Goal: Transaction & Acquisition: Purchase product/service

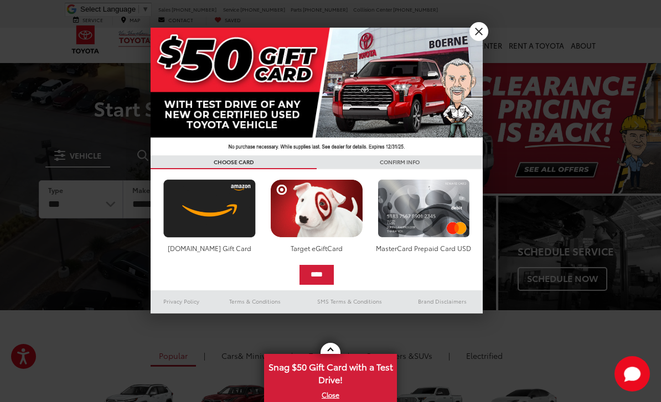
click at [477, 34] on link "X" at bounding box center [478, 31] width 19 height 19
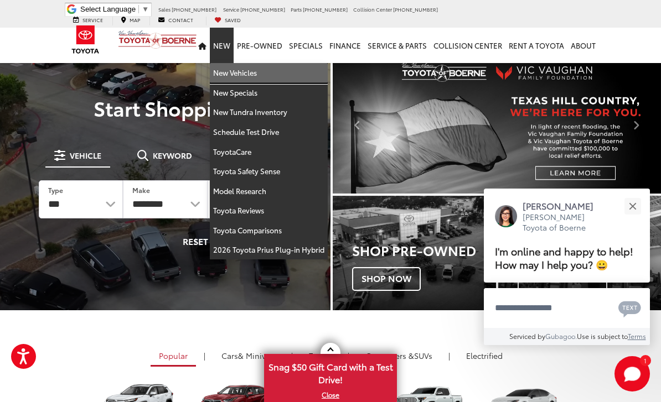
click at [250, 69] on link "New Vehicles" at bounding box center [269, 73] width 118 height 20
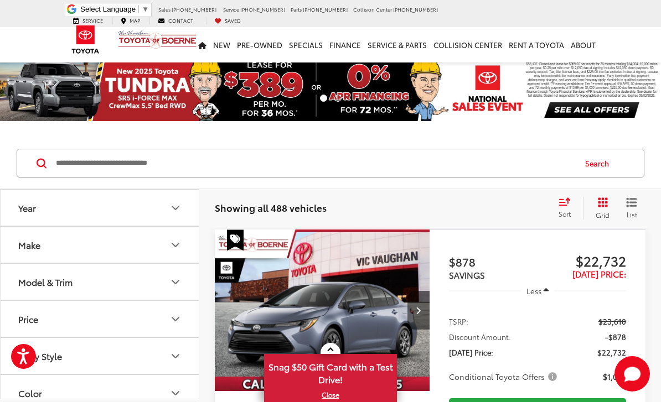
click at [184, 205] on button "Year" at bounding box center [100, 208] width 199 height 36
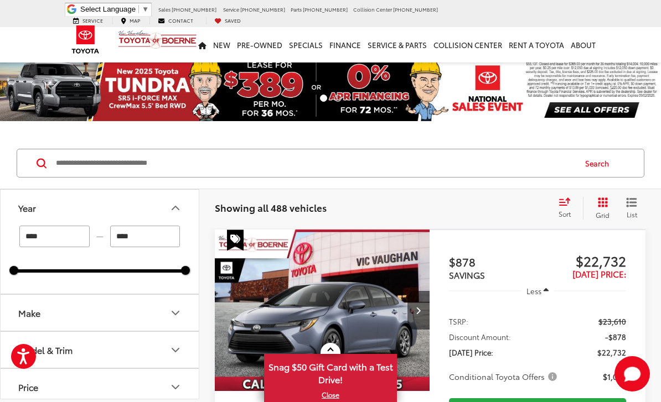
click at [176, 207] on icon "Year" at bounding box center [175, 207] width 7 height 3
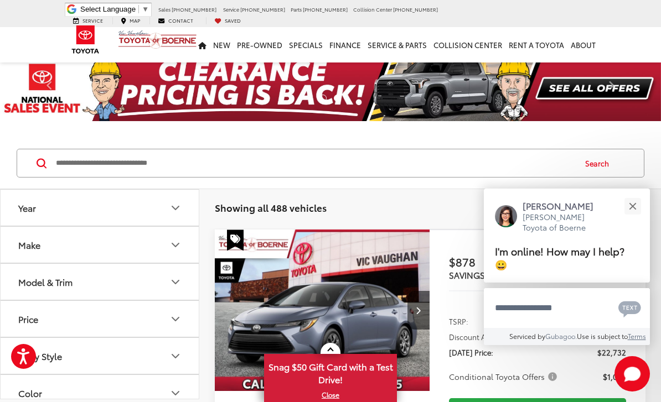
click at [187, 245] on button "Make" at bounding box center [100, 245] width 199 height 36
click at [165, 299] on div "Toyota (488)" at bounding box center [100, 293] width 172 height 61
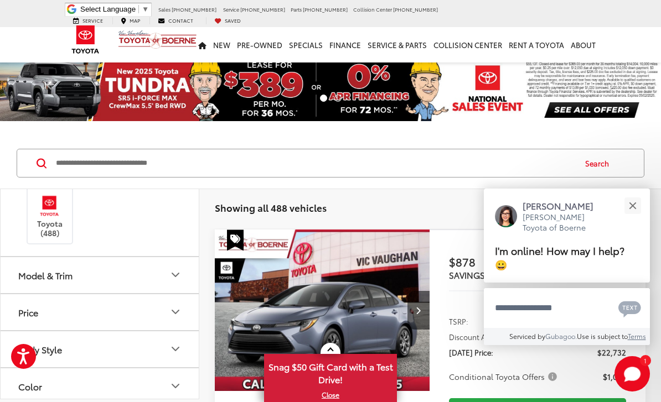
scroll to position [101, 0]
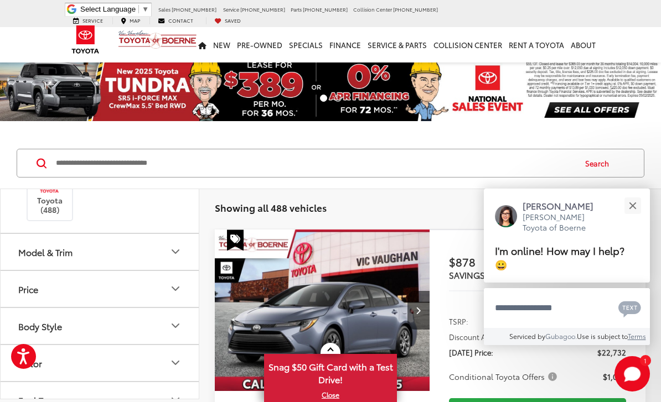
click at [181, 253] on icon "Model & Trim" at bounding box center [175, 251] width 13 height 13
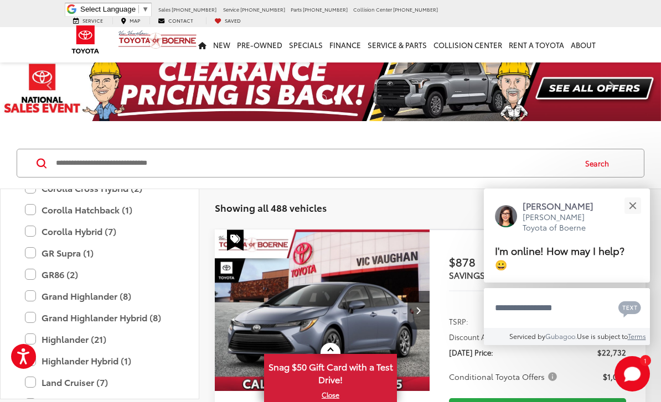
scroll to position [349, 0]
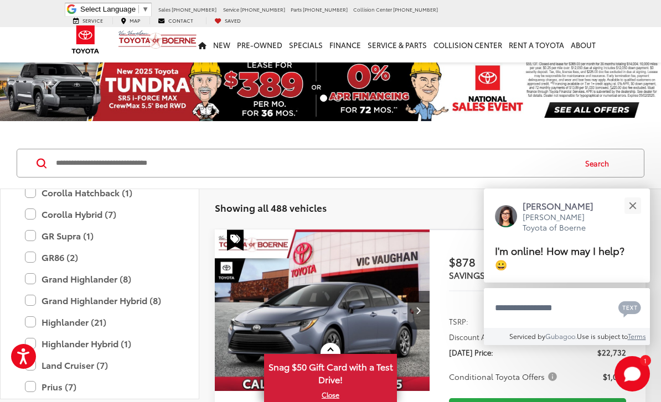
click at [132, 276] on label "Grand Highlander (8)" at bounding box center [99, 278] width 149 height 19
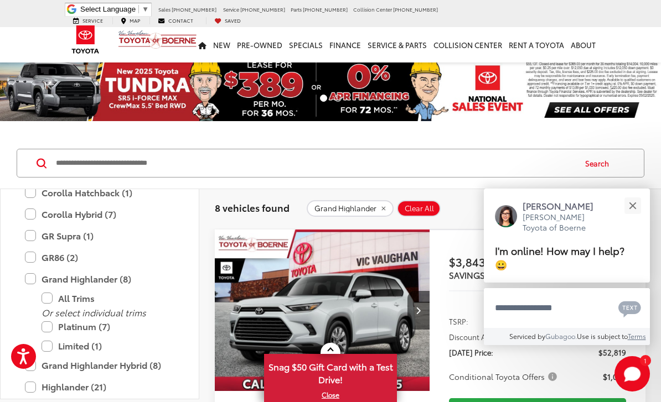
scroll to position [53, 0]
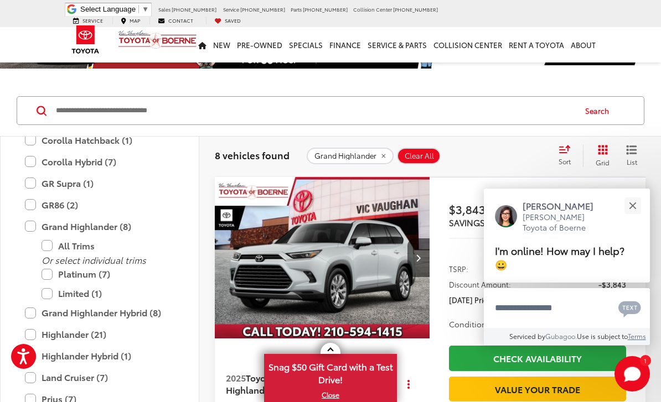
click at [57, 273] on label "Platinum (7)" at bounding box center [107, 273] width 133 height 19
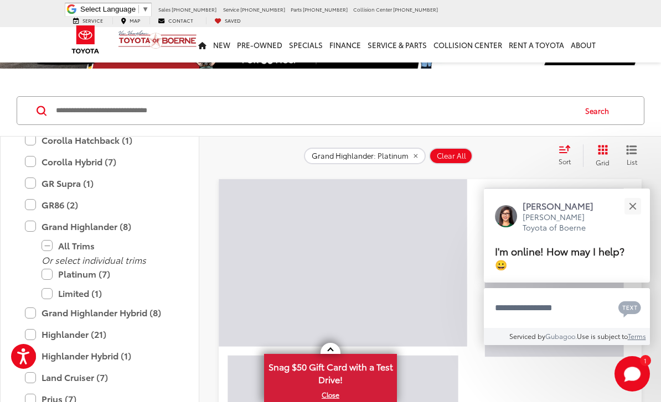
click at [49, 277] on label "Platinum (7)" at bounding box center [107, 273] width 133 height 19
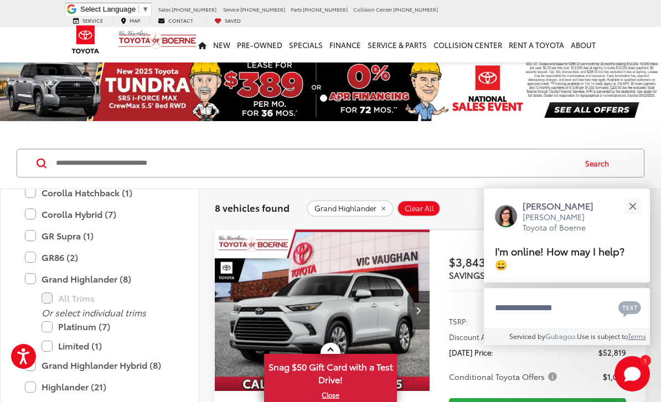
click at [630, 209] on button "Close" at bounding box center [632, 206] width 24 height 24
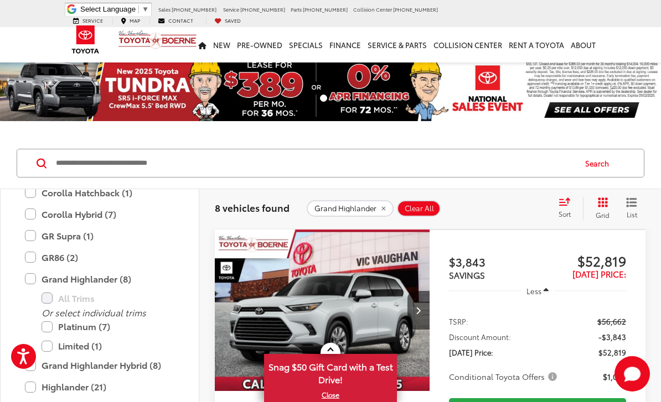
click at [632, 212] on span "List" at bounding box center [631, 214] width 11 height 9
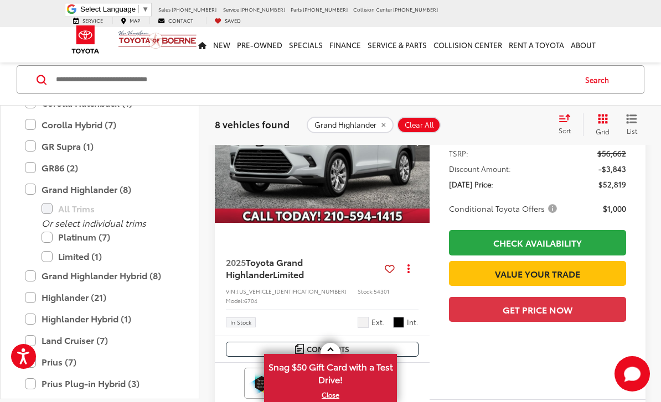
scroll to position [168, 0]
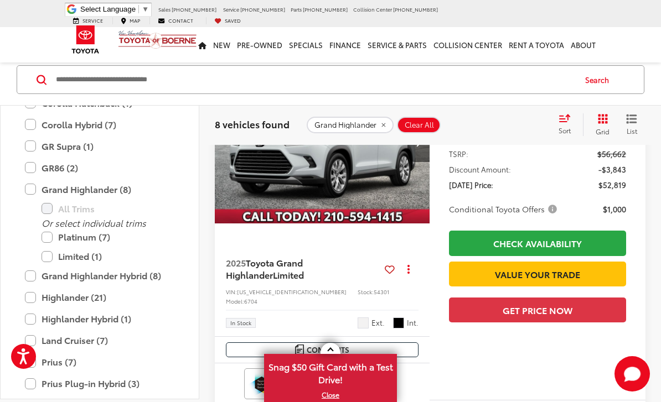
click at [32, 278] on label "Grand Highlander Hybrid (8)" at bounding box center [99, 276] width 149 height 19
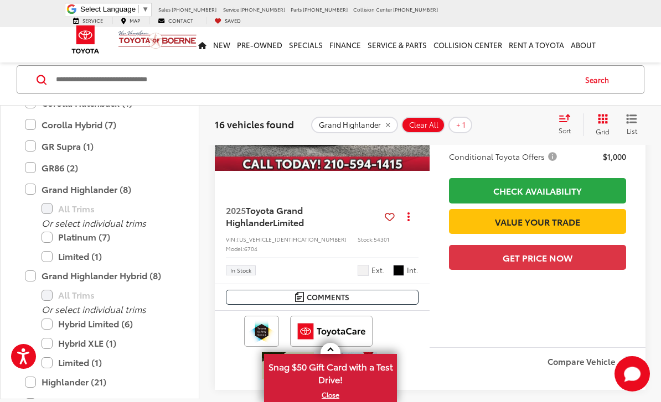
scroll to position [221, 0]
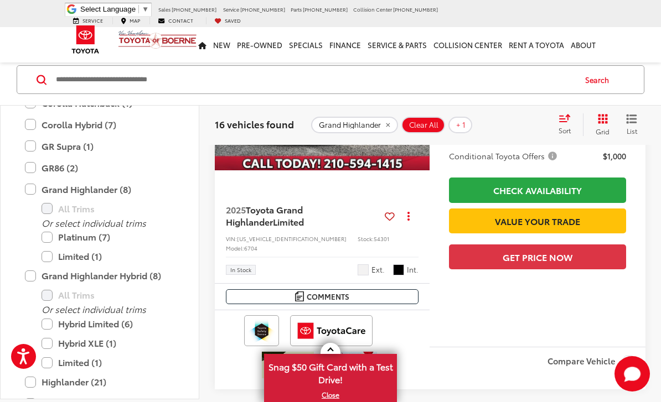
click at [30, 191] on label "Grand Highlander (8)" at bounding box center [99, 189] width 149 height 19
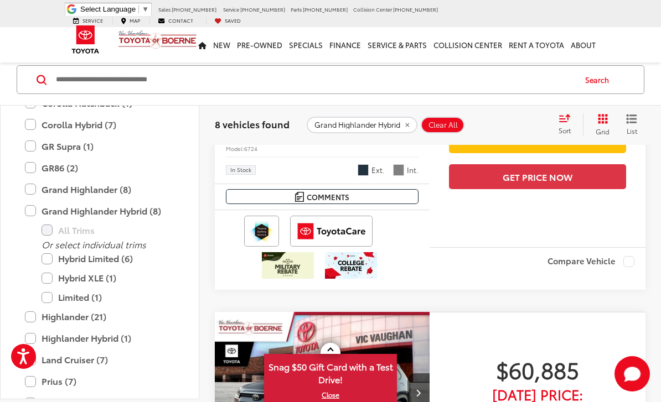
scroll to position [724, 0]
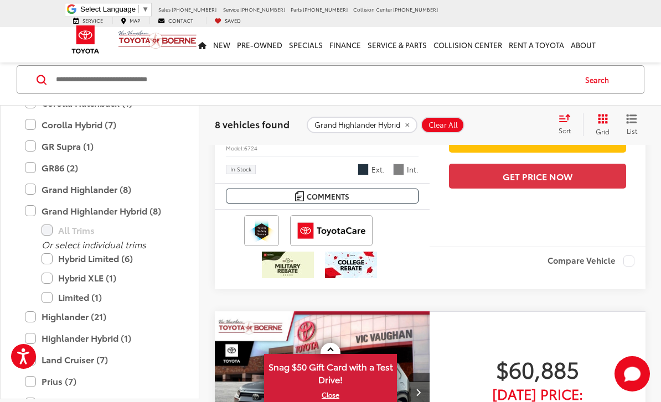
click at [51, 278] on label "Hybrid XLE (1)" at bounding box center [107, 278] width 133 height 19
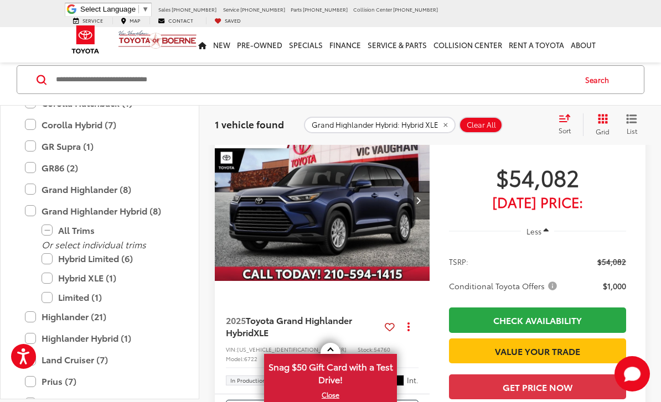
scroll to position [112, 0]
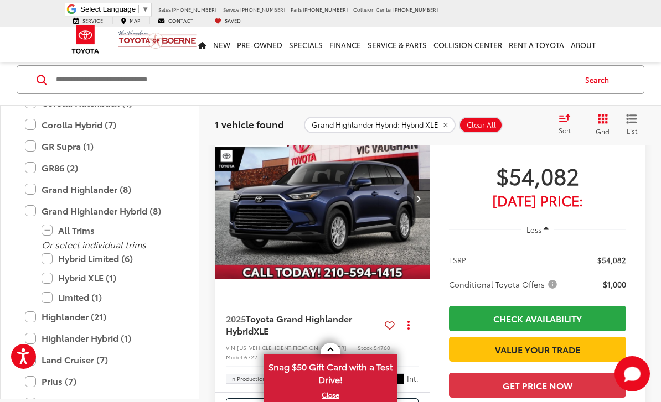
click at [53, 257] on label "Hybrid Limited (6)" at bounding box center [107, 259] width 133 height 19
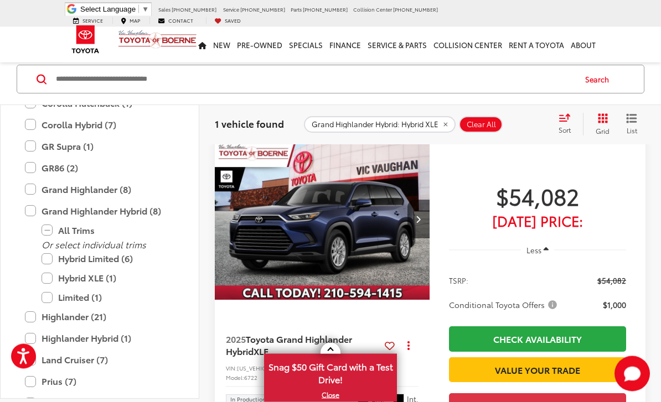
scroll to position [84, 0]
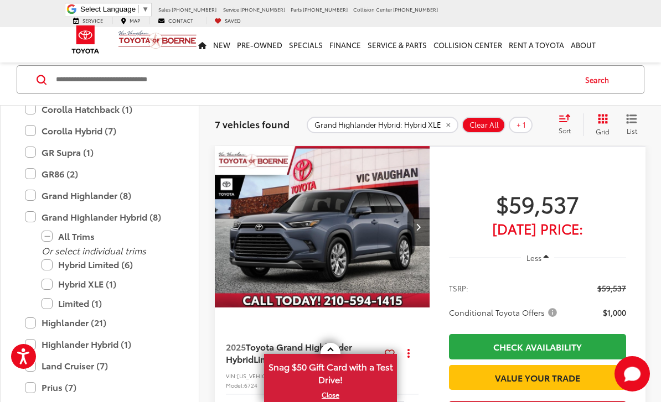
click at [42, 289] on label "Hybrid XLE (1)" at bounding box center [107, 283] width 133 height 19
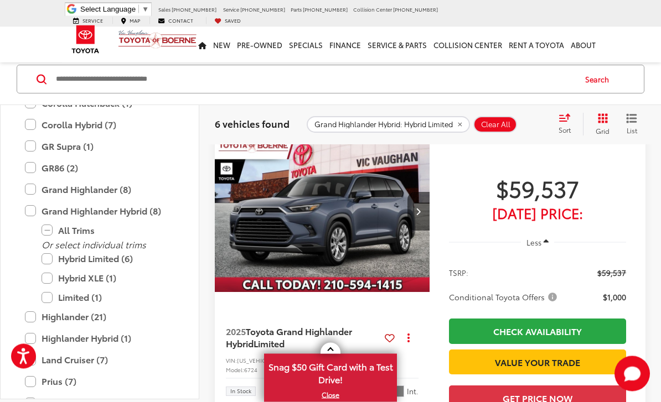
scroll to position [502, 0]
click at [422, 231] on button "Next image" at bounding box center [418, 211] width 22 height 39
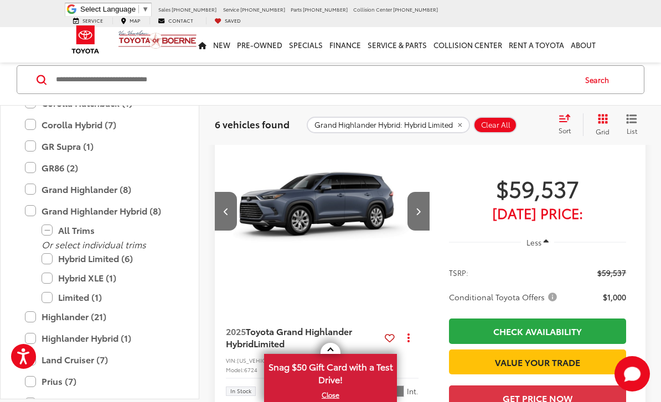
click at [423, 231] on button "Next image" at bounding box center [418, 211] width 22 height 39
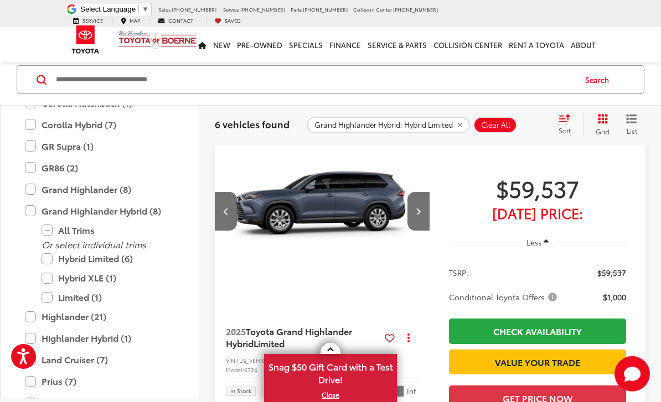
click at [425, 231] on button "Next image" at bounding box center [418, 211] width 22 height 39
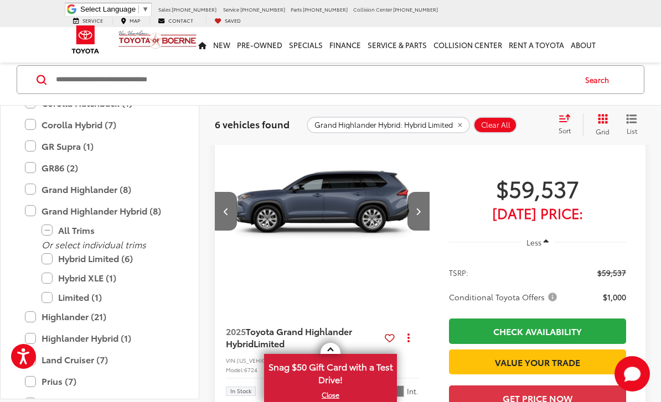
click at [428, 230] on button "Next image" at bounding box center [418, 211] width 22 height 39
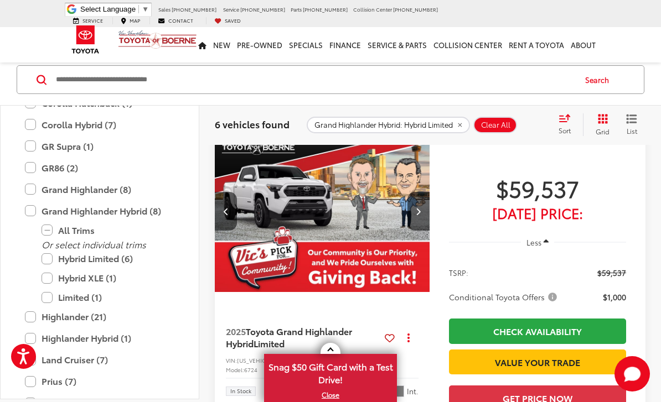
click at [428, 231] on button "Next image" at bounding box center [418, 211] width 22 height 39
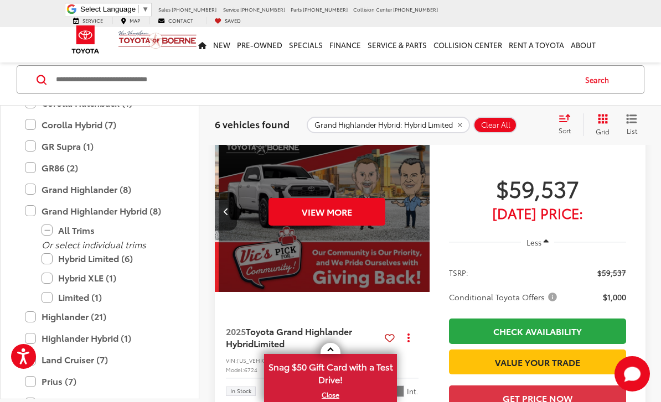
scroll to position [0, 1082]
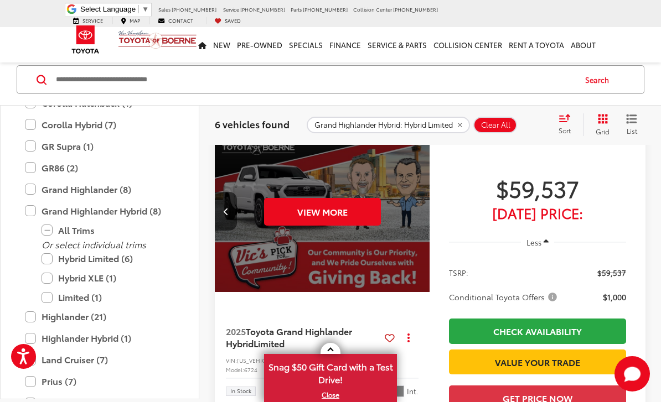
click at [236, 221] on button "Previous image" at bounding box center [226, 211] width 22 height 39
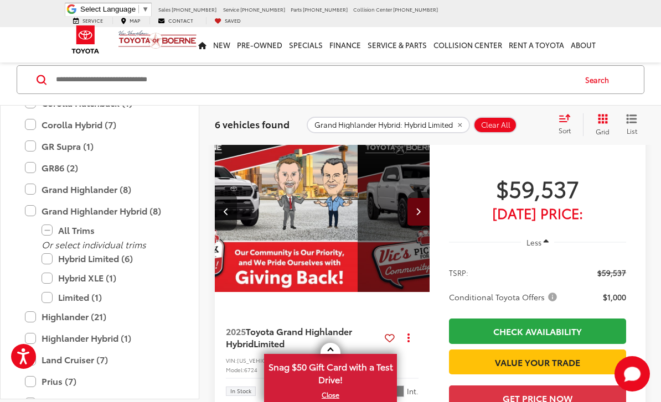
click at [228, 215] on icon "Previous image" at bounding box center [226, 211] width 5 height 8
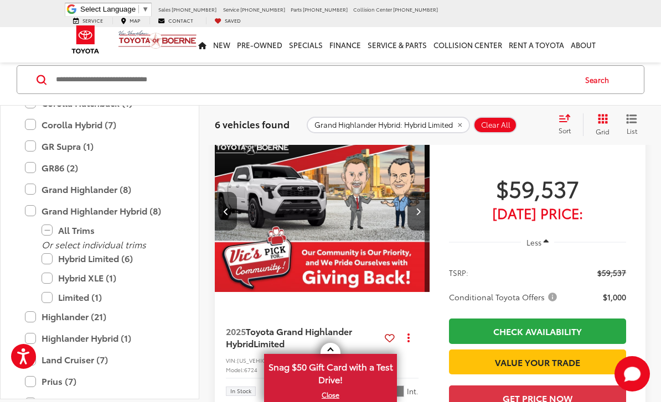
click at [227, 229] on button "Previous image" at bounding box center [226, 211] width 22 height 39
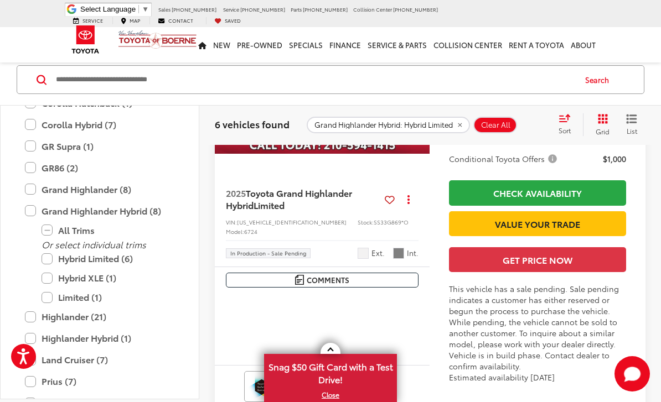
scroll to position [2263, 0]
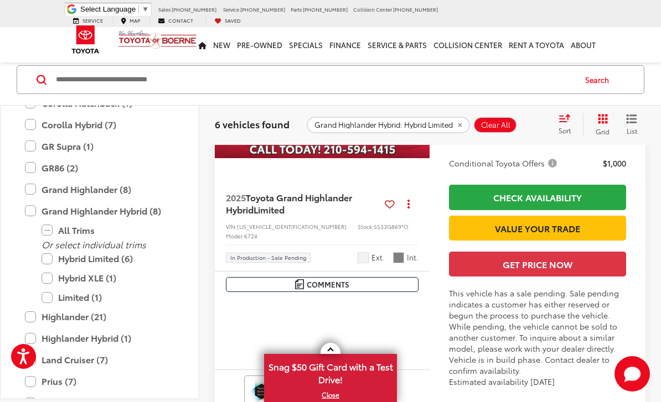
click at [421, 97] on button "Next image" at bounding box center [418, 77] width 22 height 39
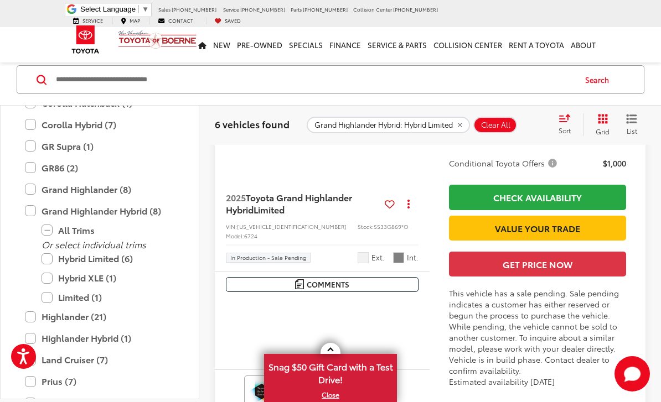
click at [423, 97] on button "Next image" at bounding box center [418, 77] width 22 height 39
click at [425, 97] on button "Next image" at bounding box center [418, 77] width 22 height 39
click at [427, 97] on button "Next image" at bounding box center [418, 77] width 22 height 39
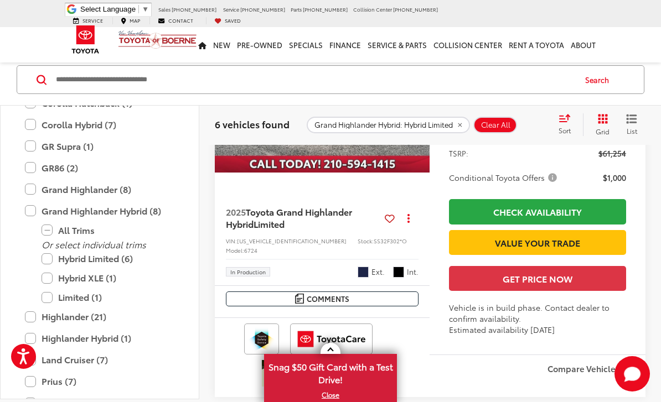
scroll to position [1842, 0]
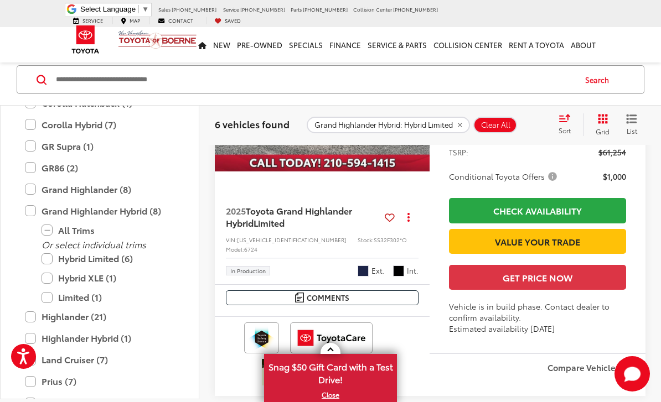
click at [52, 259] on label "Hybrid Limited (6)" at bounding box center [107, 259] width 133 height 19
